Goal: Use online tool/utility: Utilize a website feature to perform a specific function

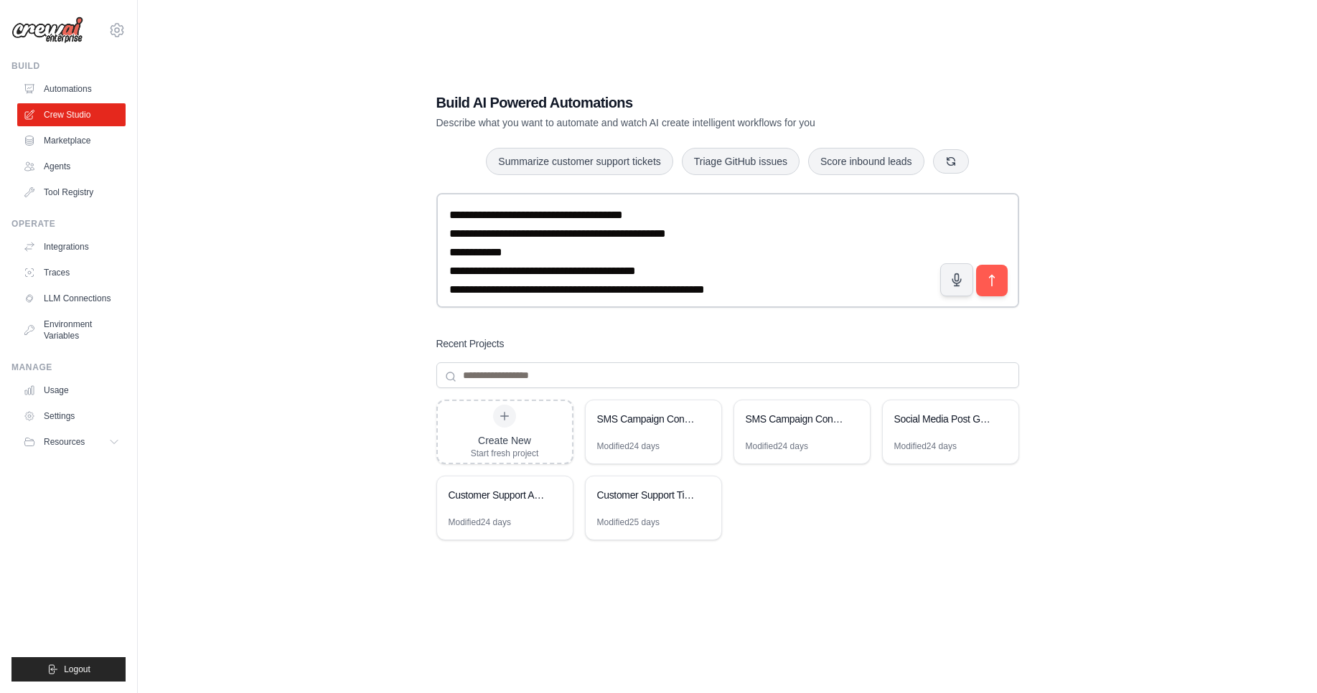
scroll to position [8, 0]
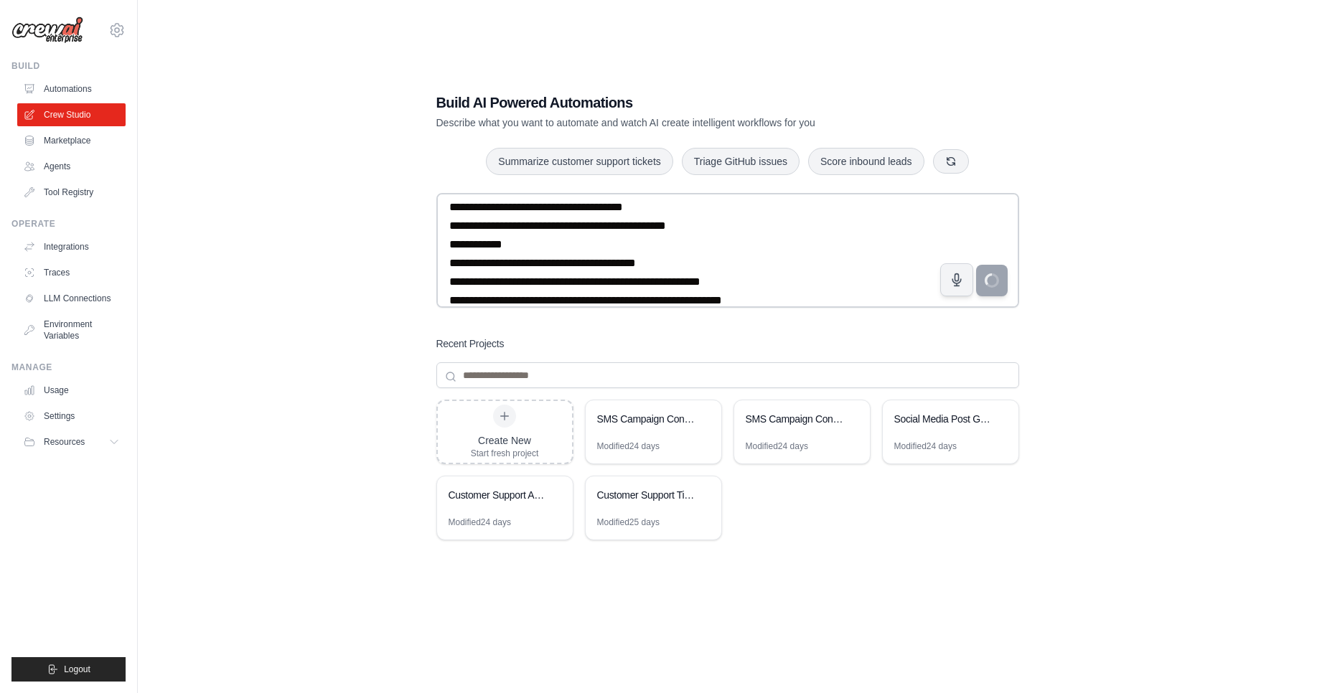
type textarea "**********"
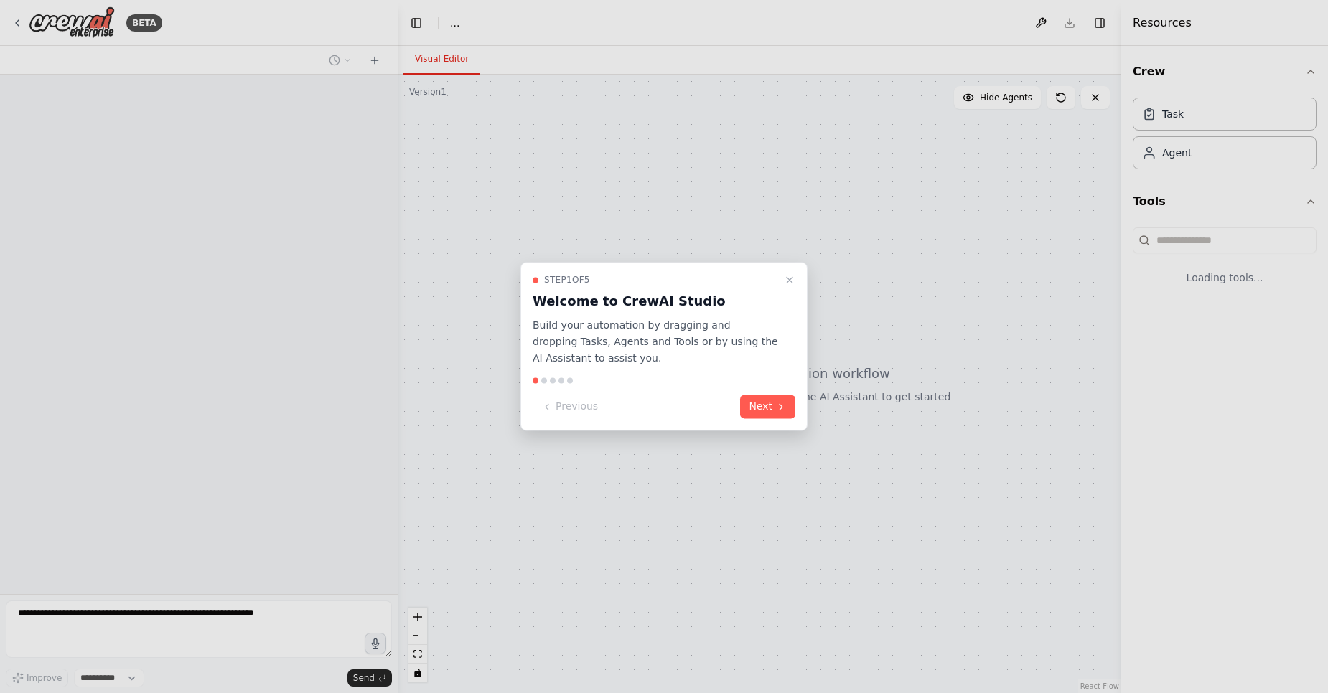
select select "****"
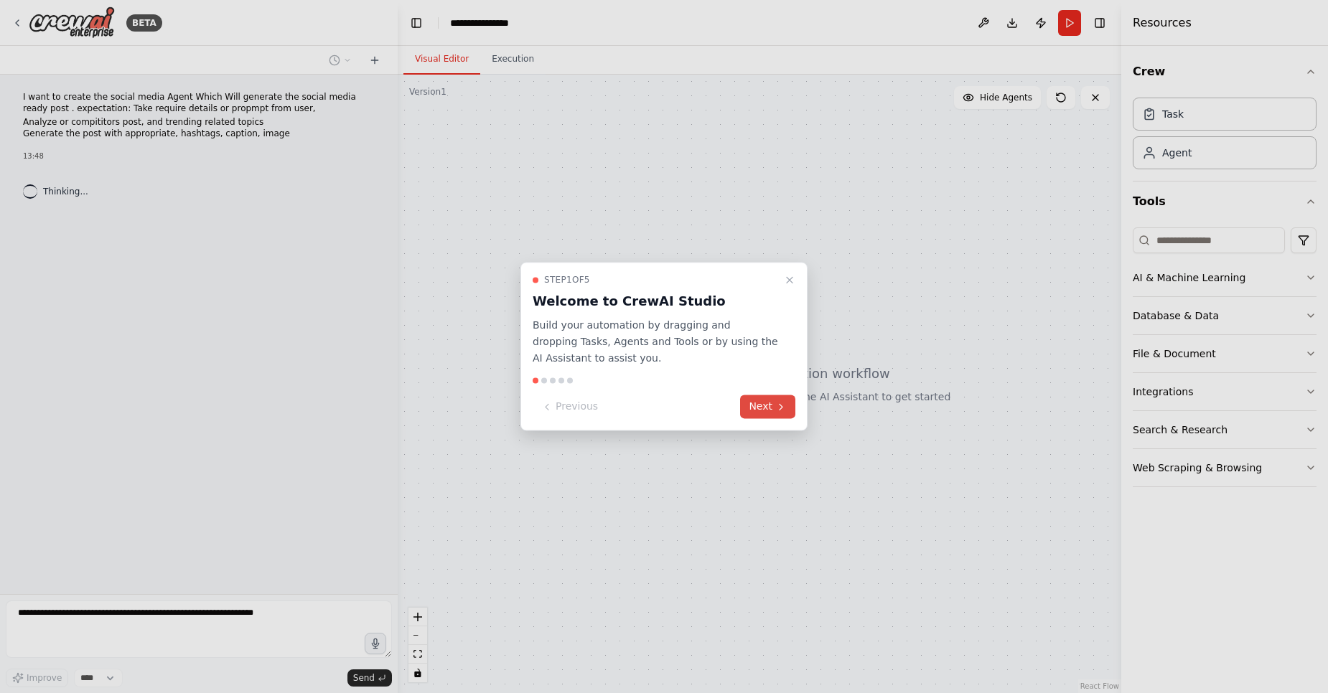
click at [769, 403] on button "Next" at bounding box center [767, 407] width 55 height 24
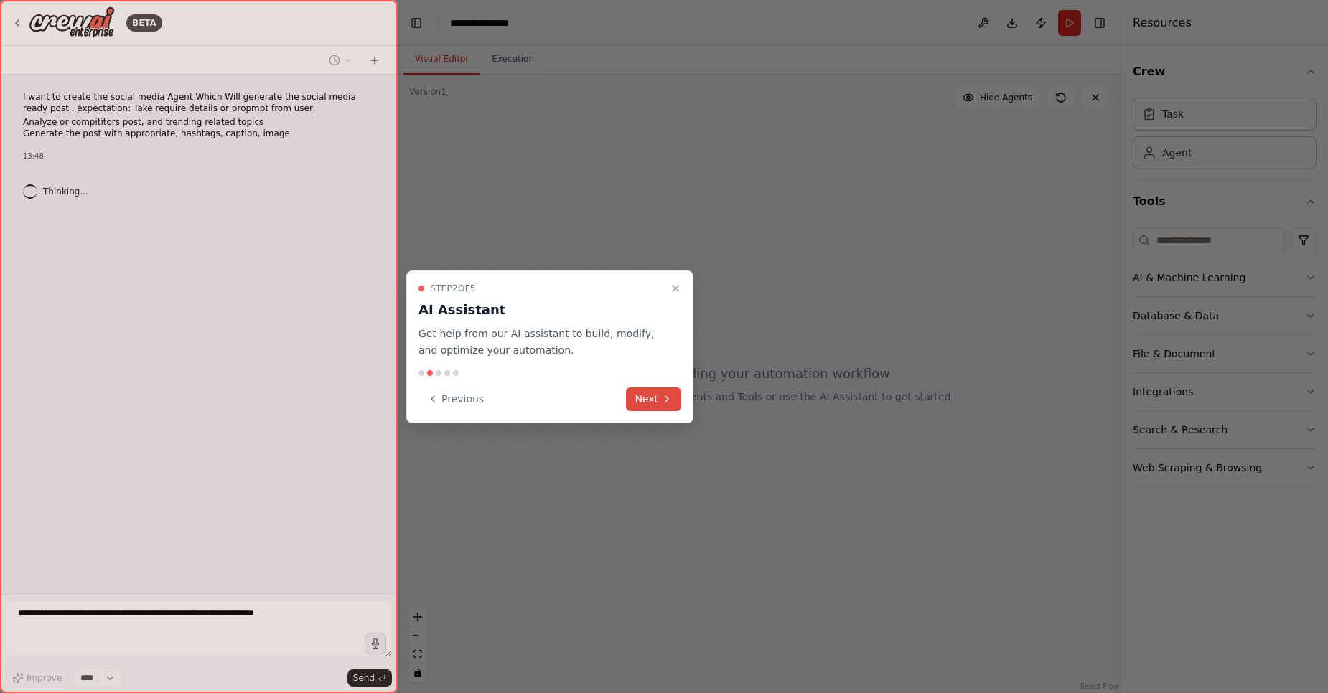
click at [656, 398] on button "Next" at bounding box center [653, 400] width 55 height 24
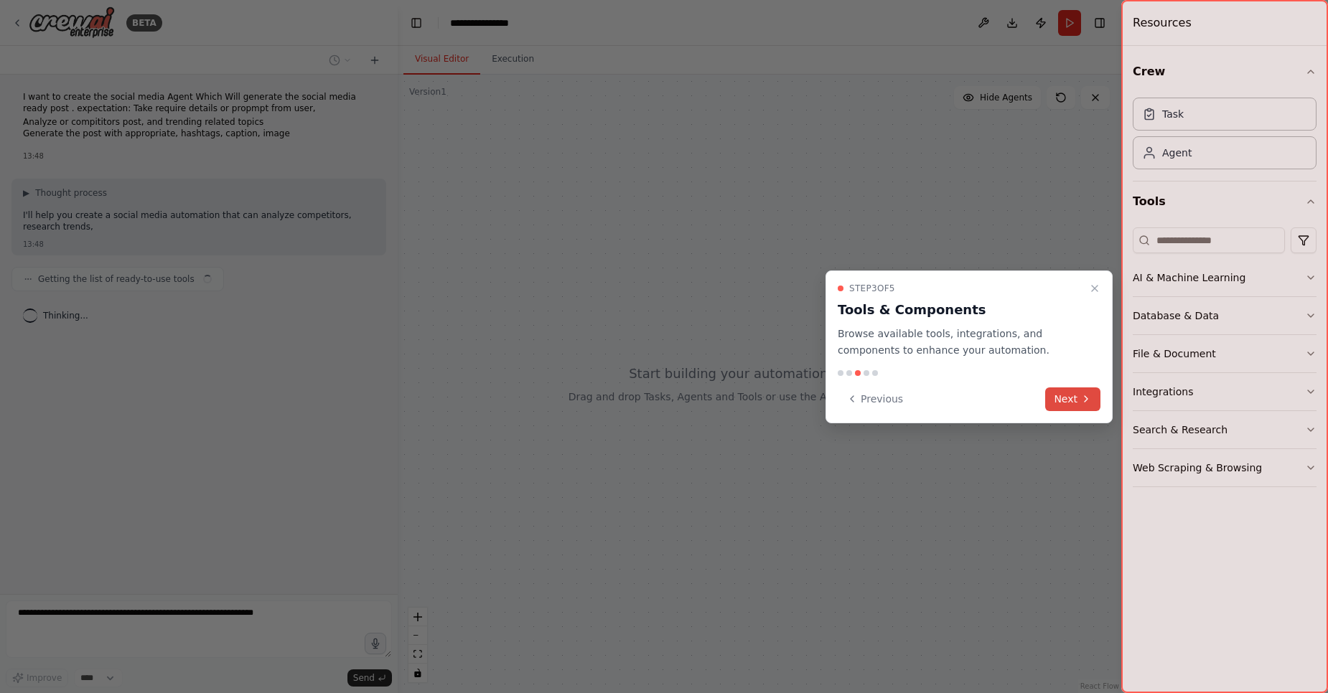
click at [1069, 398] on button "Next" at bounding box center [1072, 400] width 55 height 24
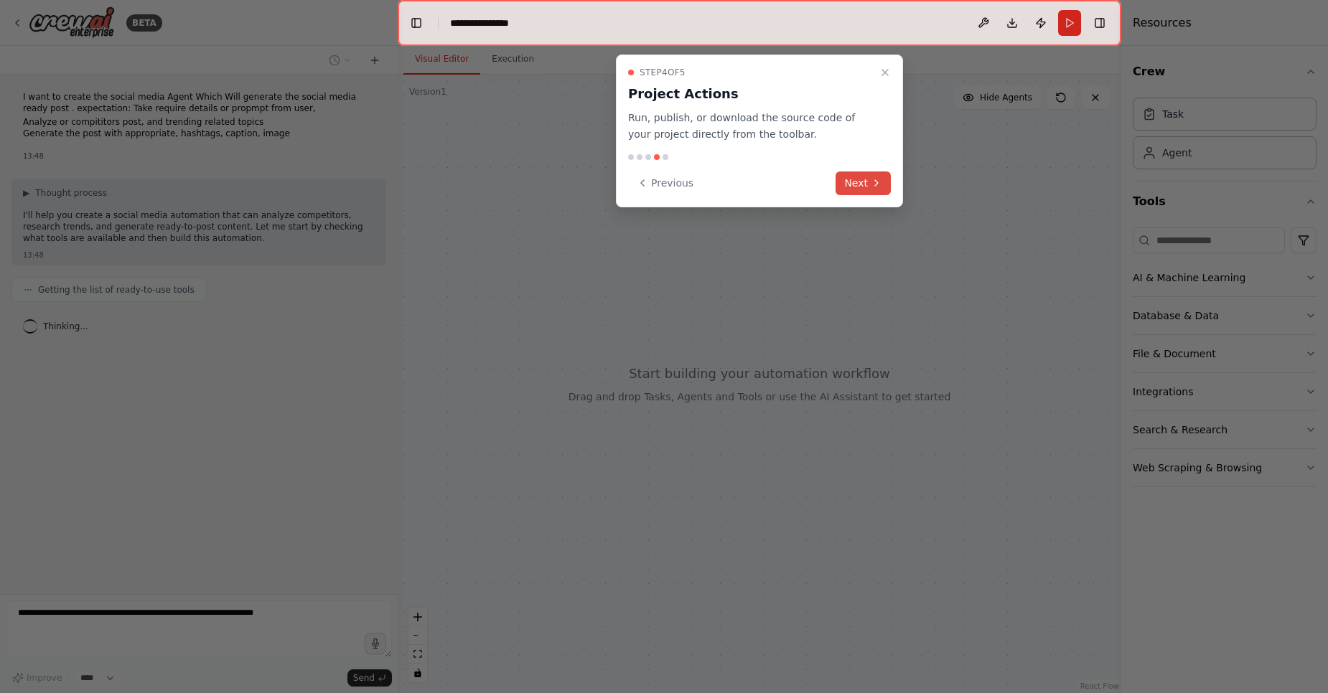
click at [861, 179] on button "Next" at bounding box center [862, 184] width 55 height 24
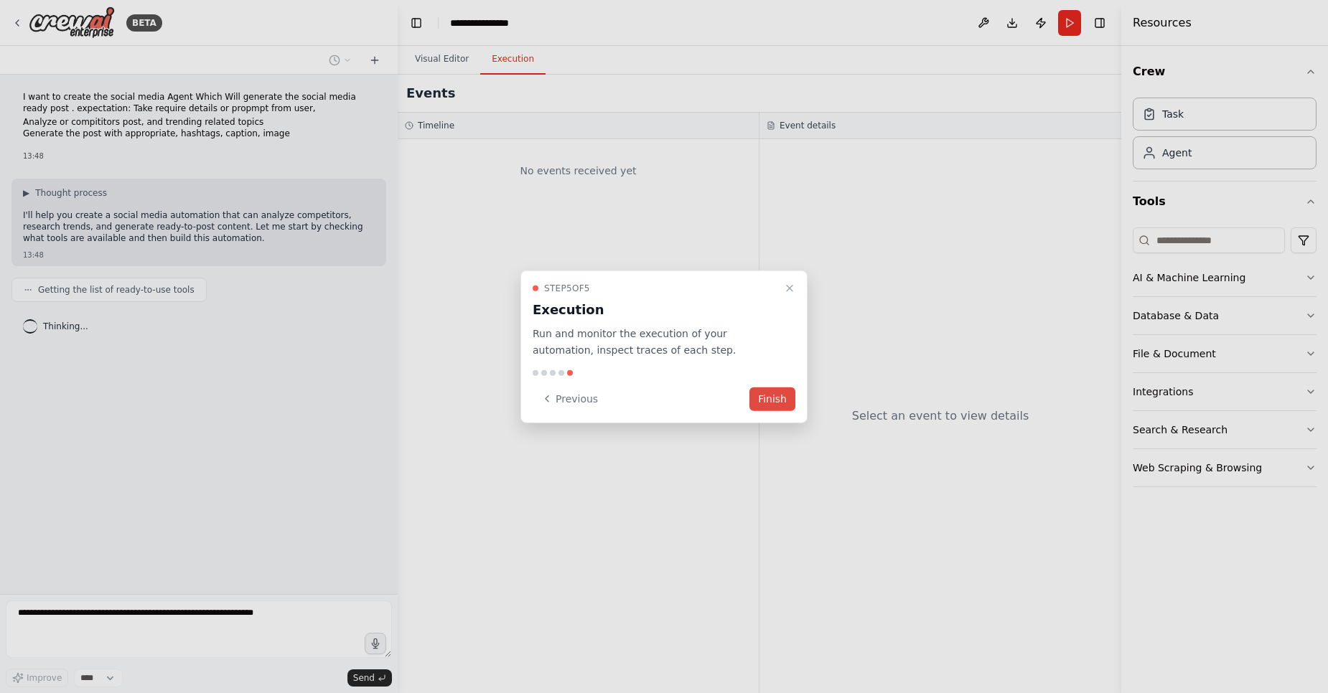
click at [777, 406] on button "Finish" at bounding box center [772, 399] width 46 height 24
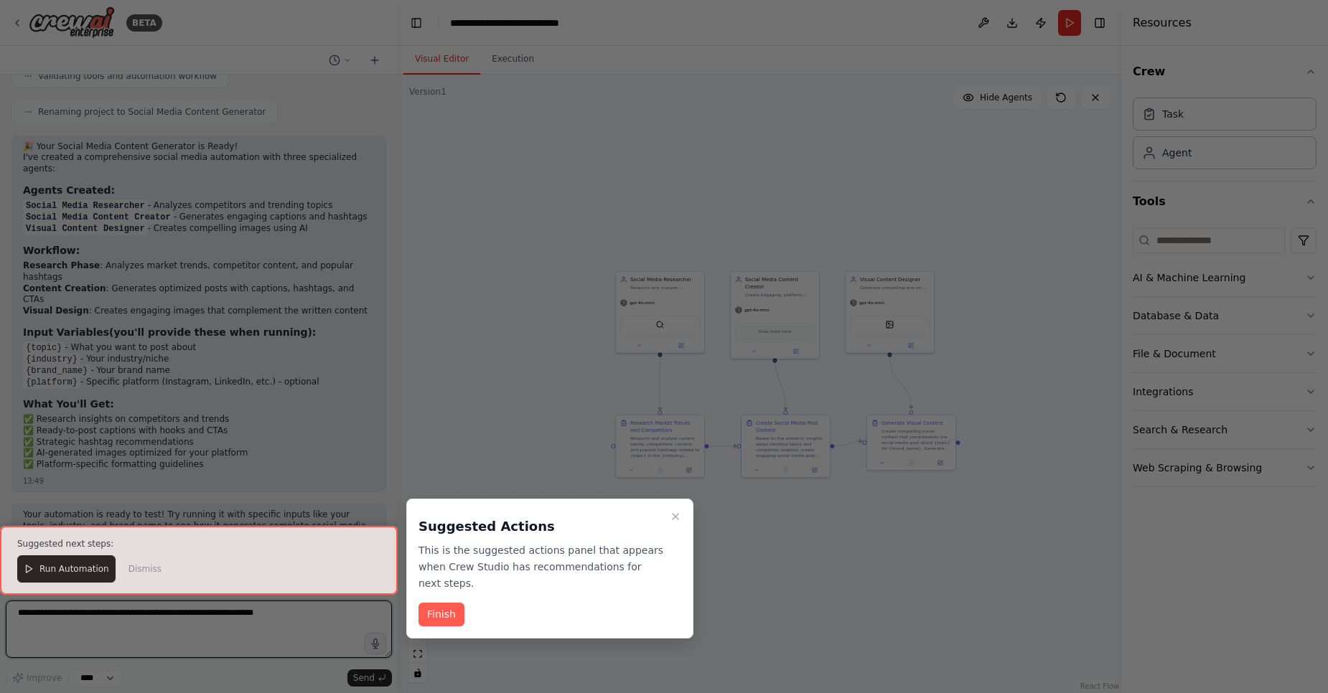
scroll to position [918, 0]
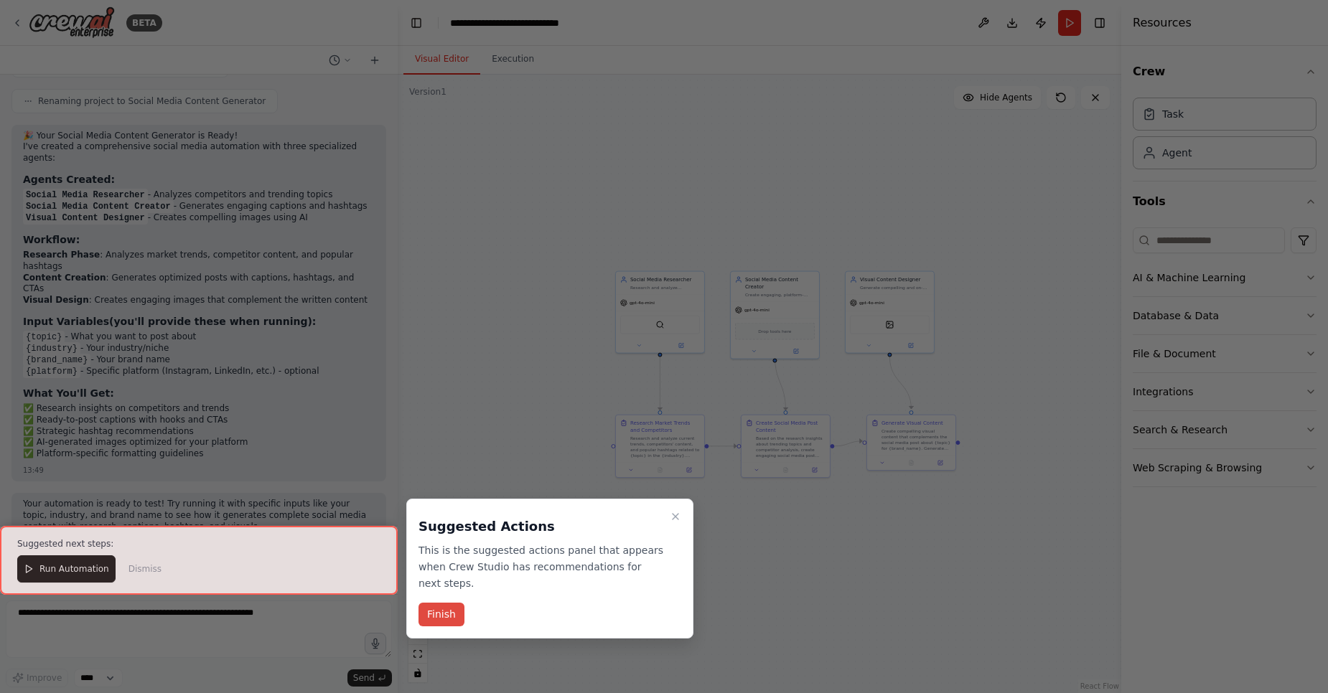
click at [439, 603] on button "Finish" at bounding box center [441, 615] width 46 height 24
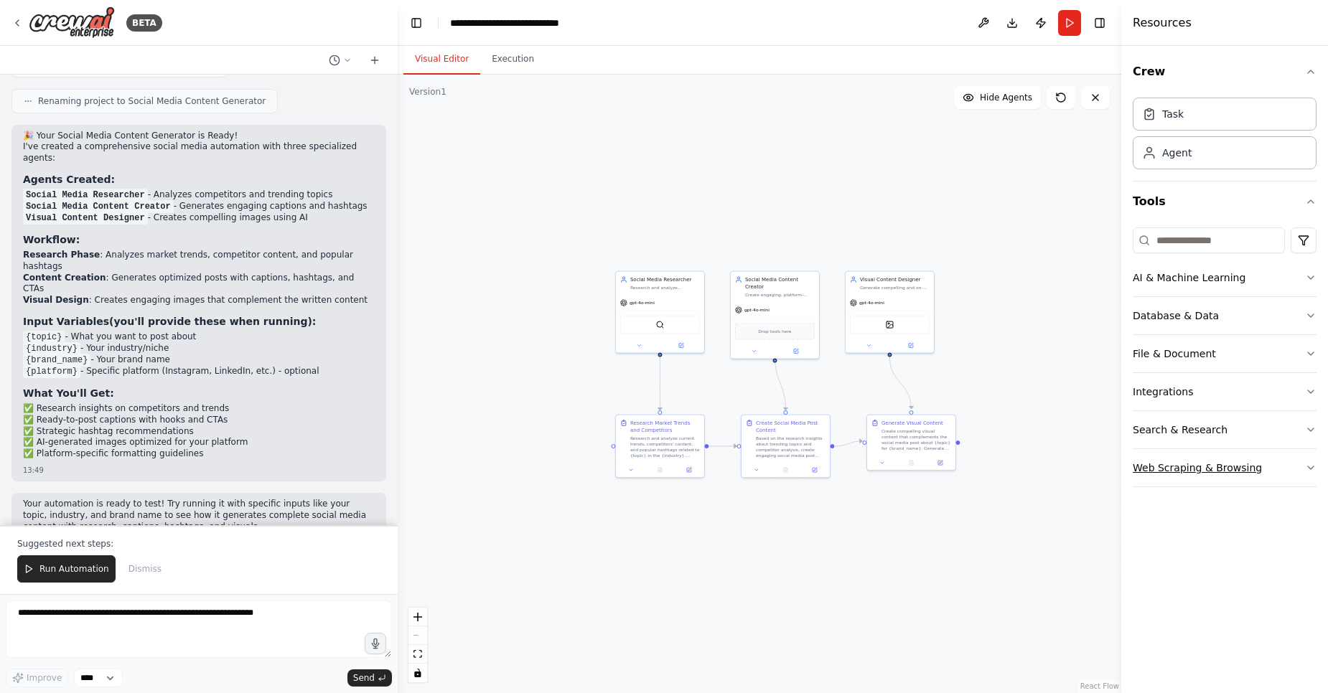
click at [1297, 473] on button "Web Scraping & Browsing" at bounding box center [1225, 467] width 184 height 37
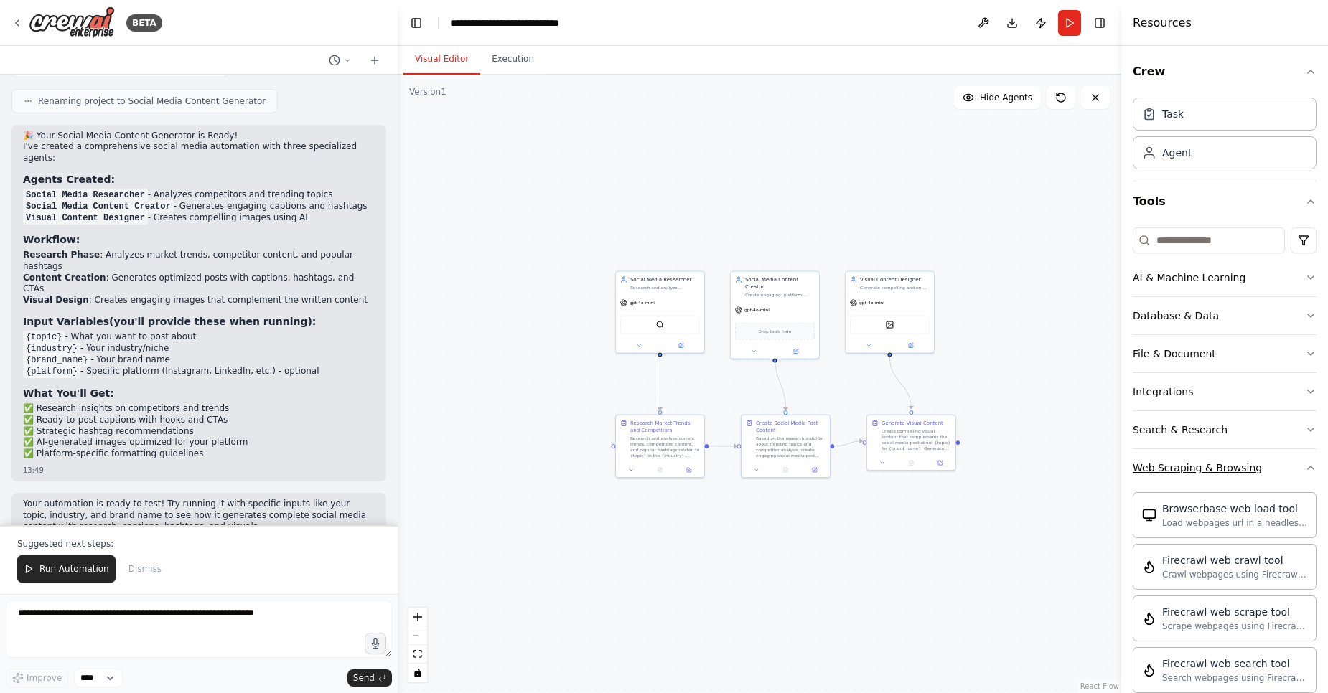
click at [1305, 473] on icon "button" at bounding box center [1310, 467] width 11 height 11
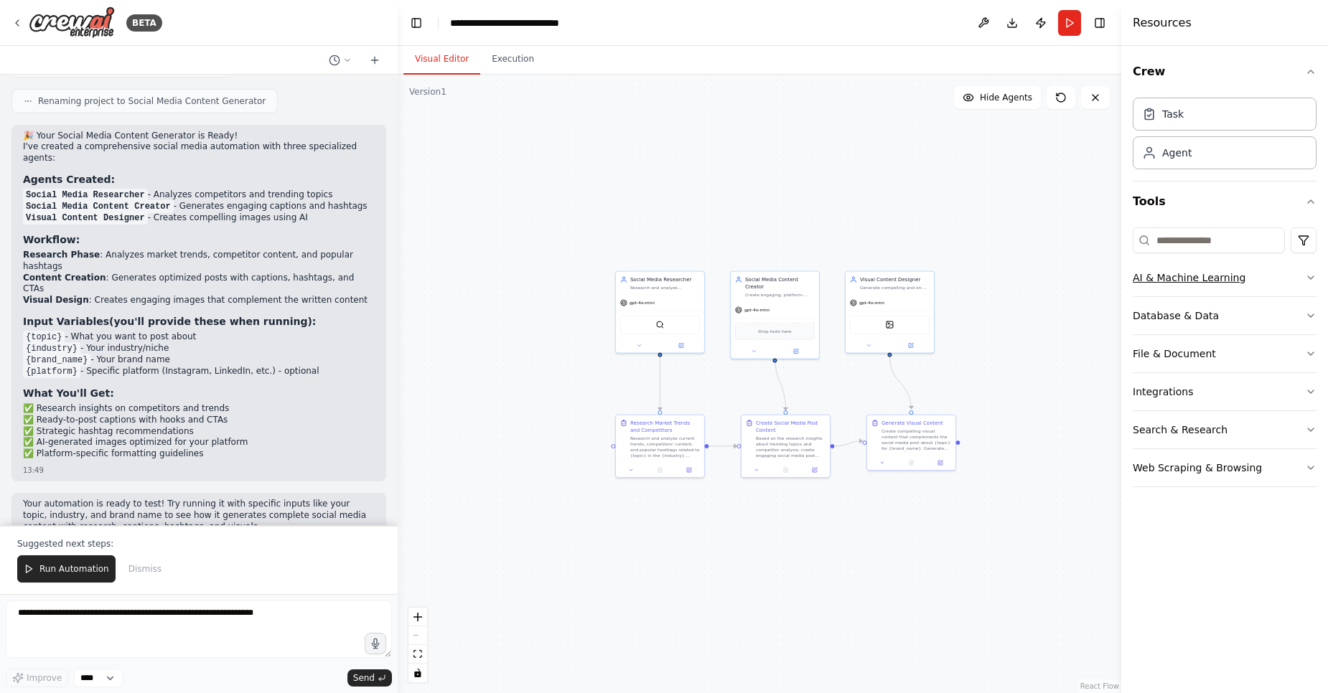
click at [1285, 280] on button "AI & Machine Learning" at bounding box center [1225, 277] width 184 height 37
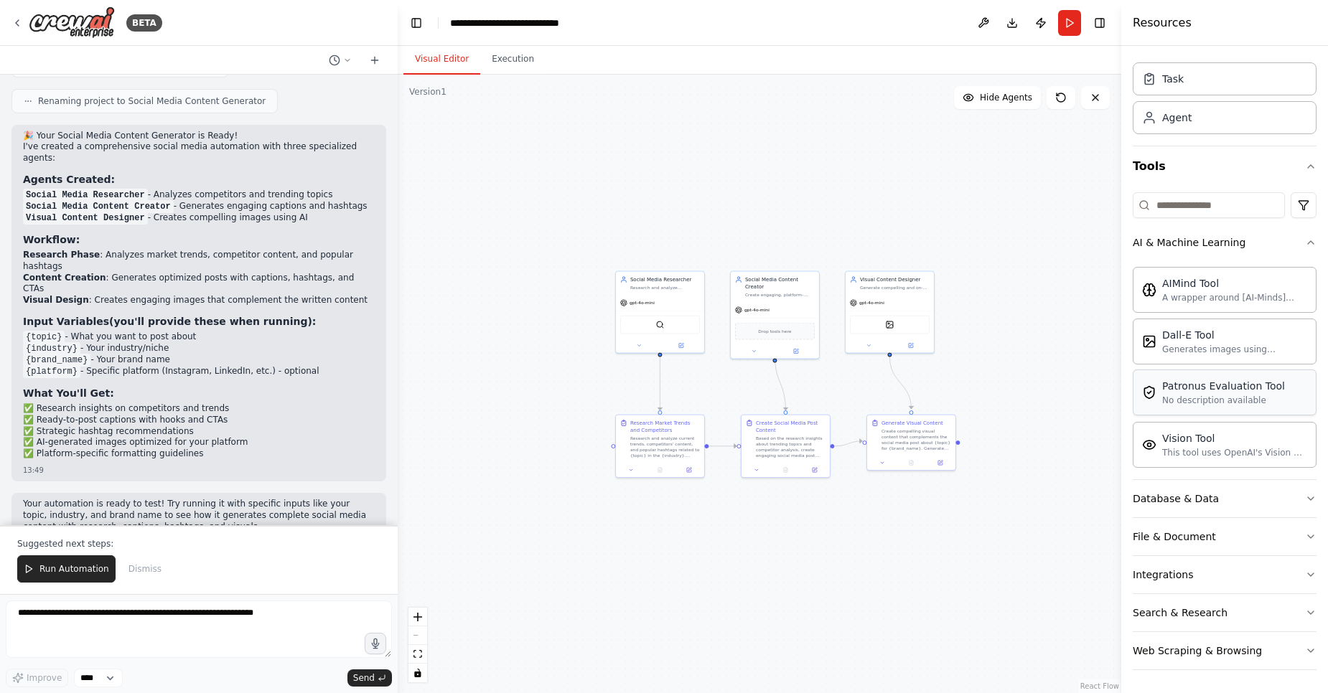
scroll to position [0, 0]
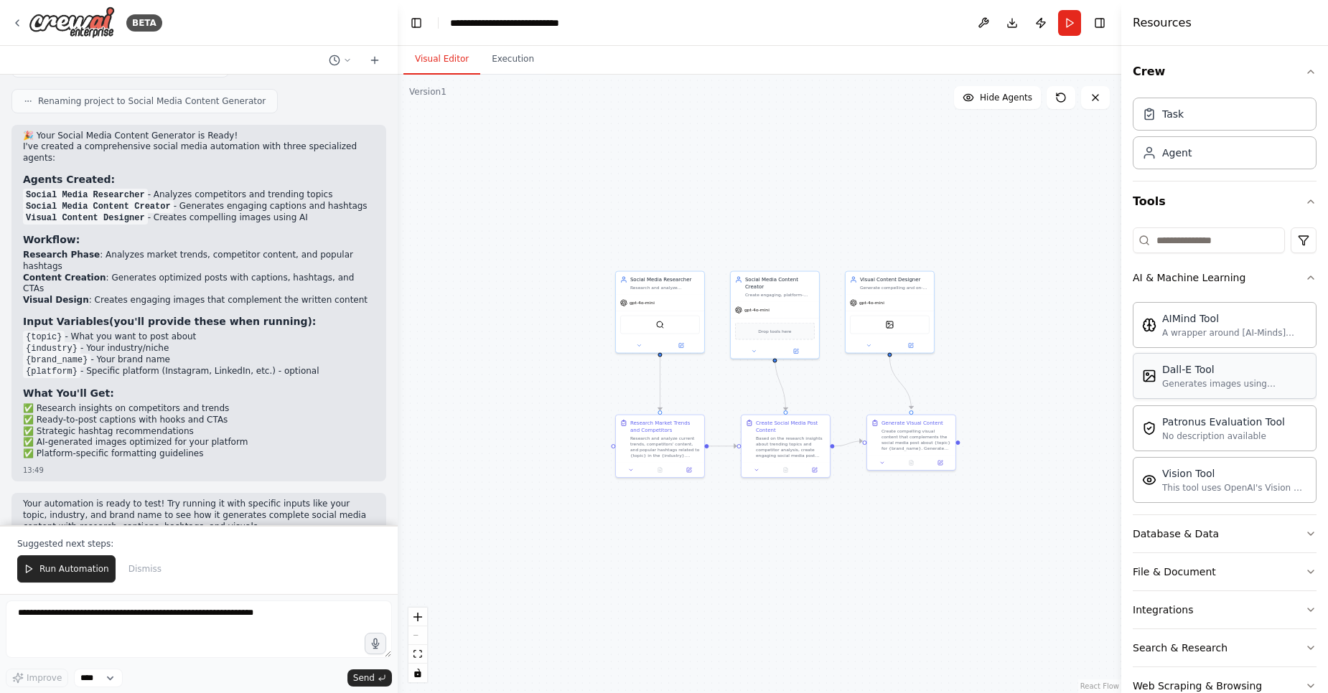
click at [1217, 378] on div "Dall-E Tool Generates images using OpenAI's Dall-E model." at bounding box center [1234, 375] width 145 height 27
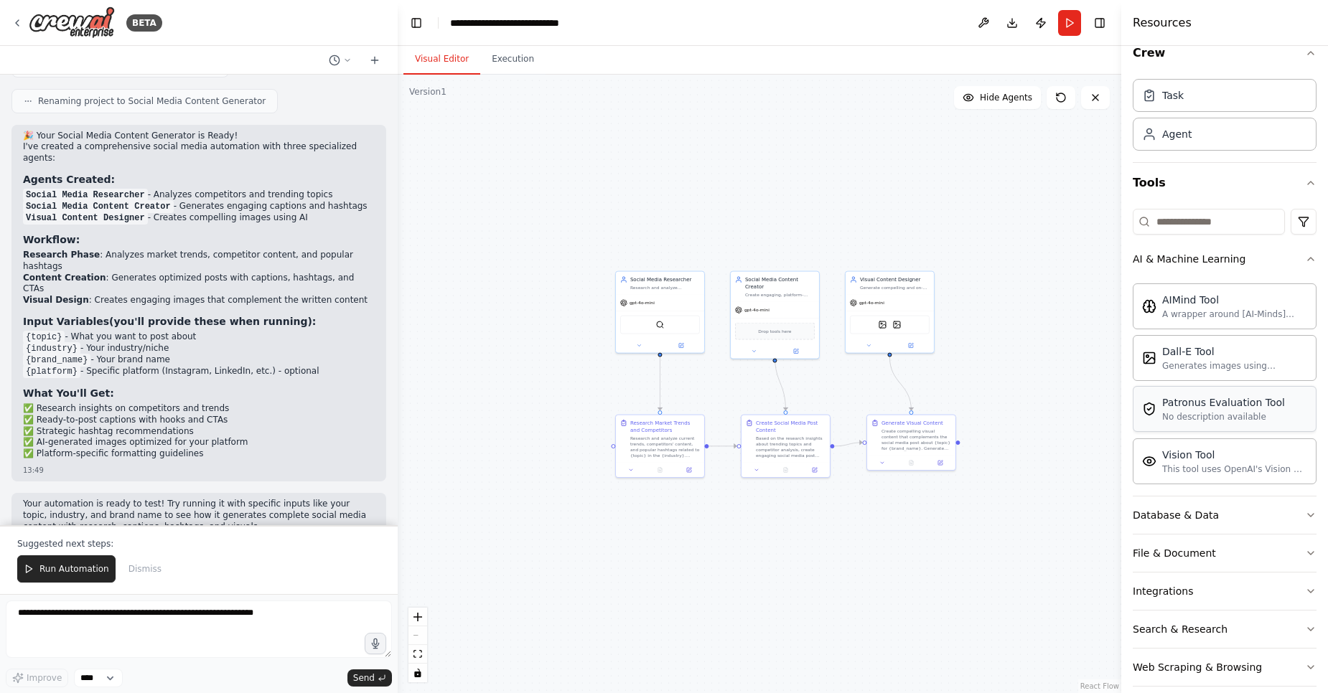
scroll to position [35, 0]
